Goal: Information Seeking & Learning: Find contact information

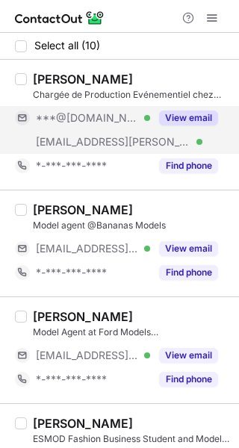
click at [194, 126] on div "View email" at bounding box center [184, 118] width 68 height 24
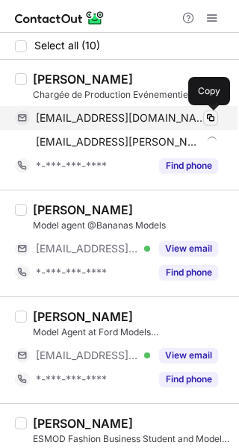
click at [217, 118] on button at bounding box center [210, 118] width 15 height 15
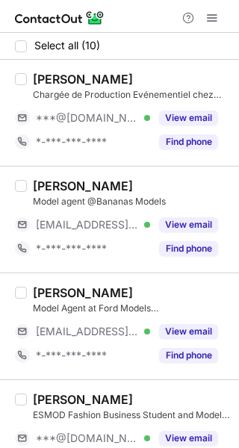
click at [203, 130] on div "Find phone" at bounding box center [184, 142] width 68 height 24
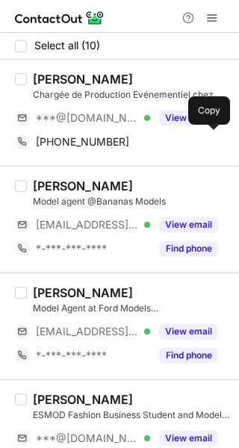
click at [203, 130] on div "+33648723984 Copy" at bounding box center [116, 142] width 203 height 24
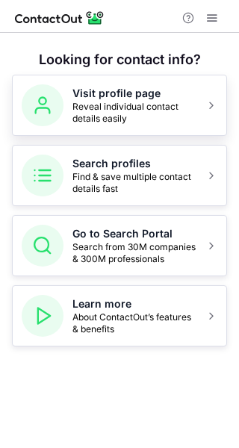
click at [180, 108] on span "Reveal individual contact details easily" at bounding box center [134, 113] width 124 height 24
click at [150, 185] on span "Find & save multiple contact details fast" at bounding box center [134, 183] width 124 height 24
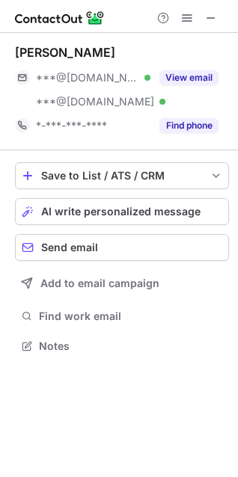
scroll to position [336, 238]
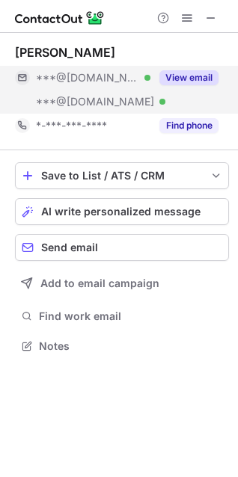
click at [199, 81] on button "View email" at bounding box center [188, 77] width 59 height 15
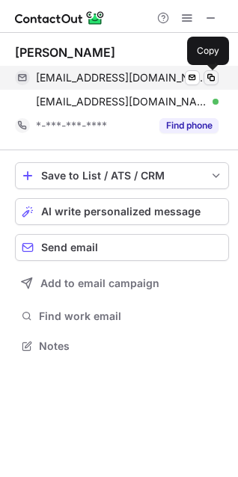
click at [206, 78] on span at bounding box center [211, 78] width 12 height 12
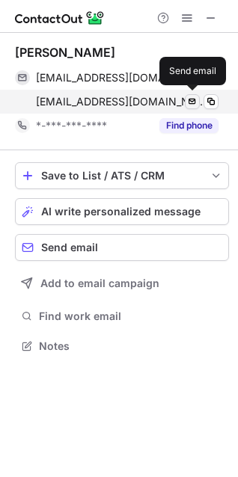
click at [188, 94] on button at bounding box center [192, 101] width 15 height 15
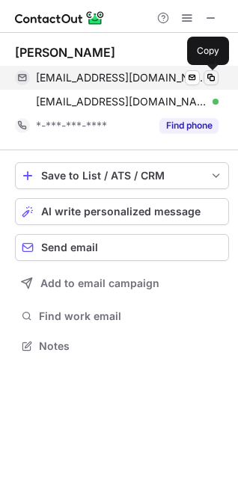
click at [210, 82] on span at bounding box center [211, 78] width 12 height 12
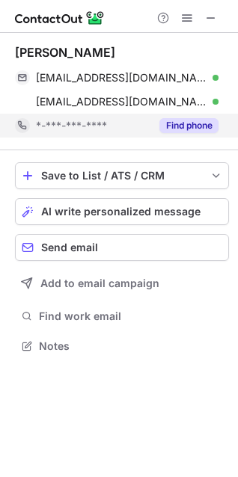
click at [184, 117] on div "Find phone" at bounding box center [184, 126] width 68 height 24
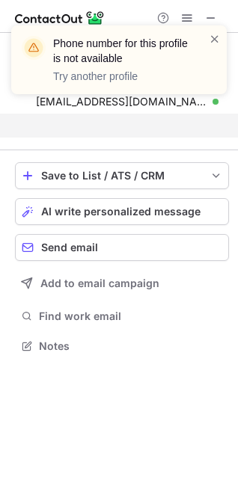
scroll to position [312, 238]
